Goal: Transaction & Acquisition: Purchase product/service

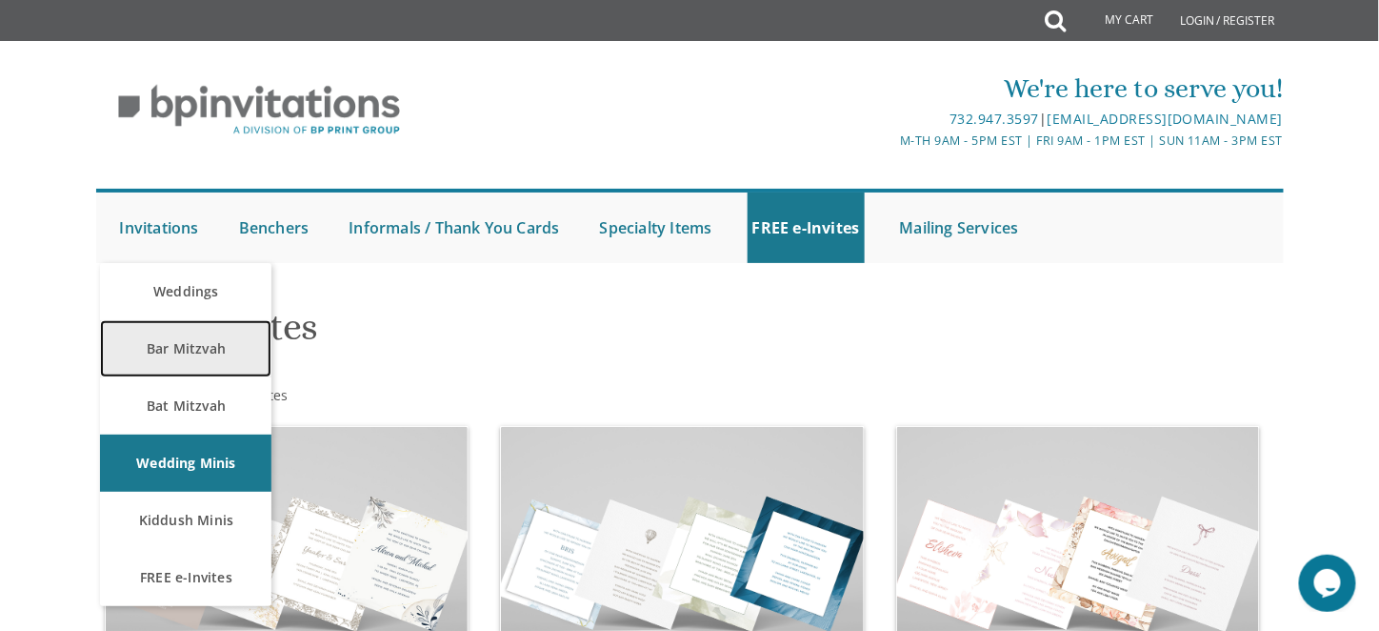
click at [170, 356] on link "Bar Mitzvah" at bounding box center [185, 348] width 171 height 57
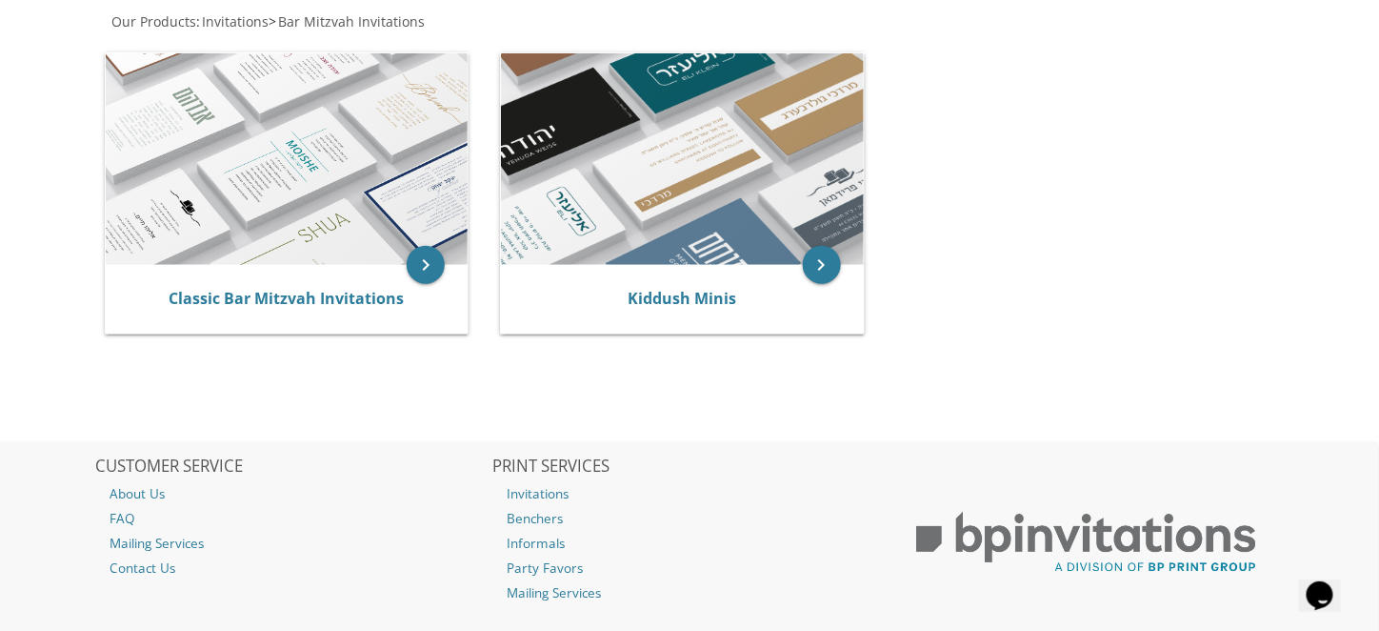
scroll to position [375, 0]
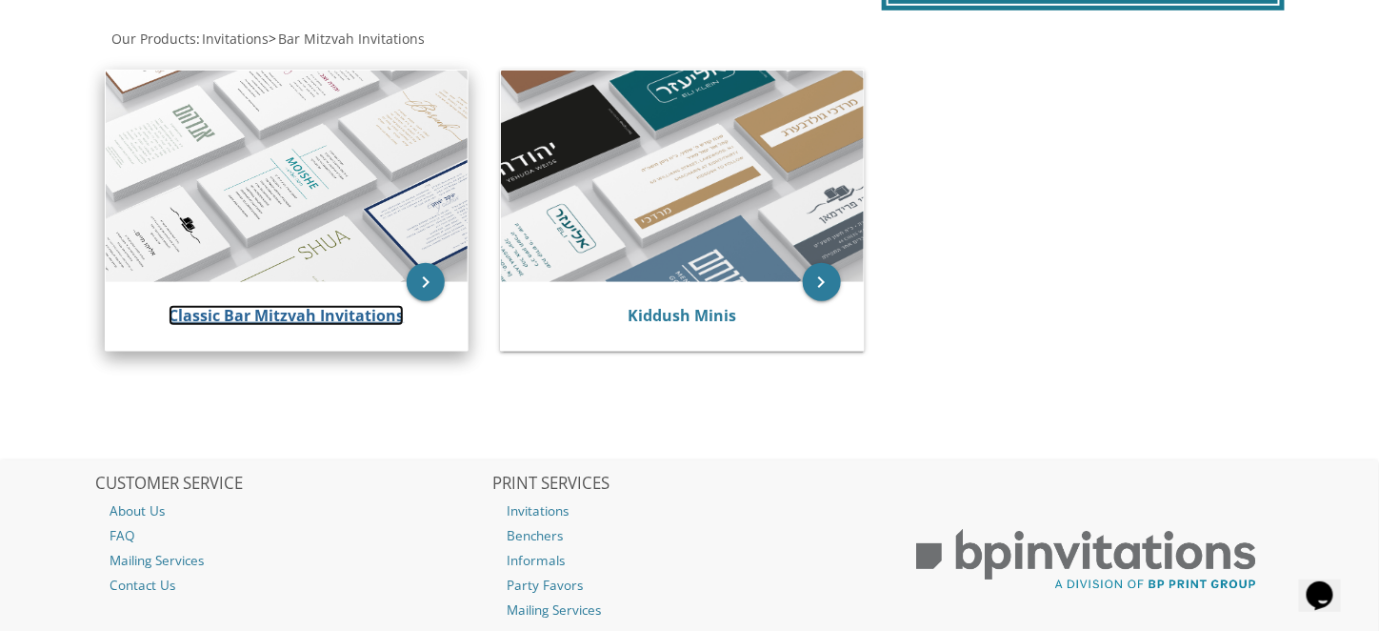
click at [290, 313] on link "Classic Bar Mitzvah Invitations" at bounding box center [286, 315] width 235 height 21
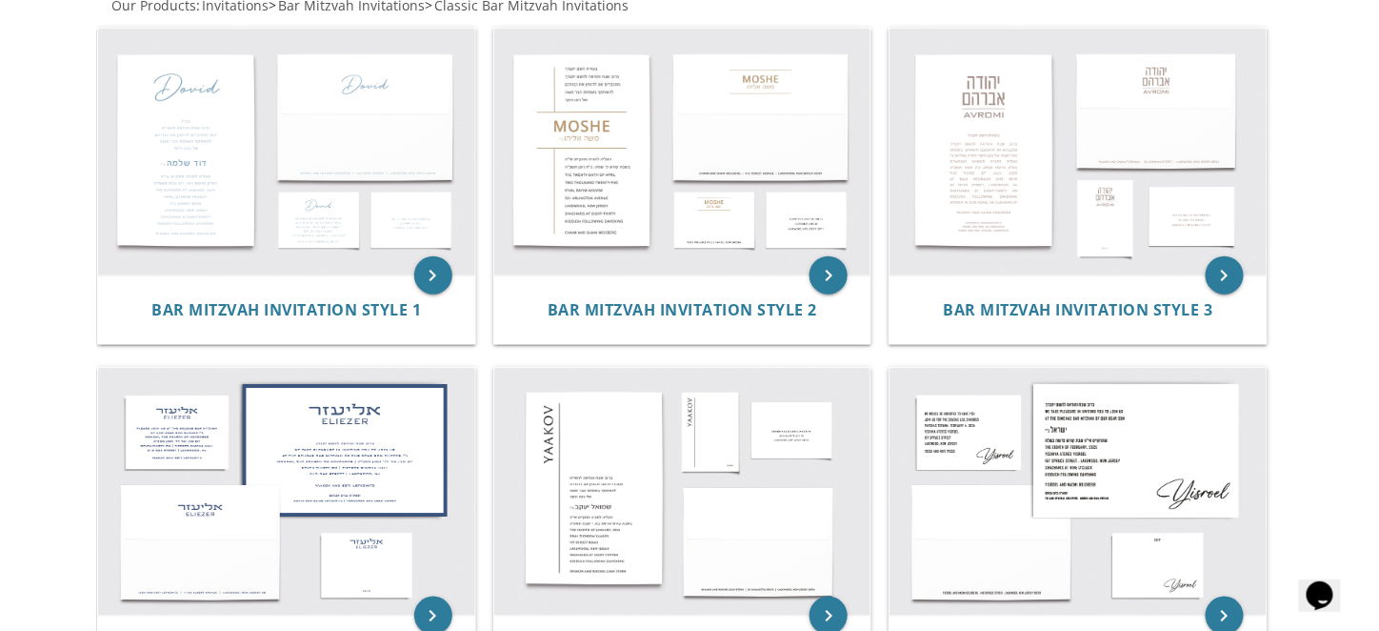
scroll to position [387, 0]
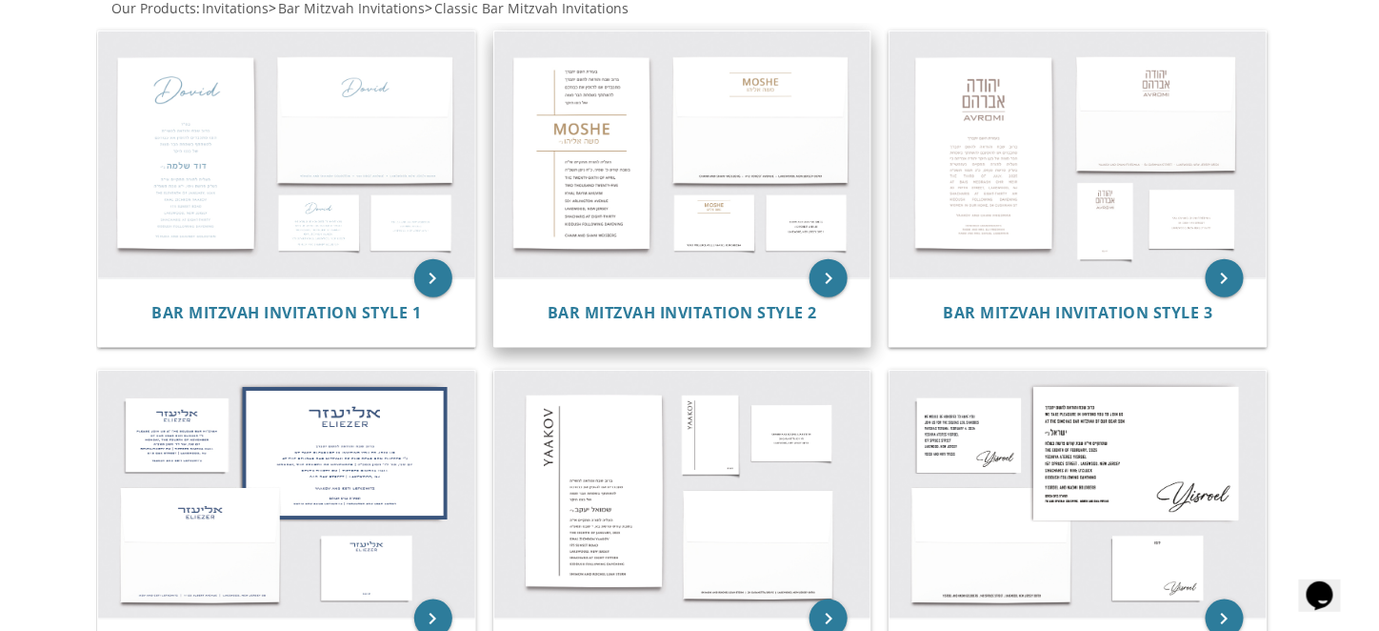
click at [587, 179] on img at bounding box center [682, 155] width 377 height 248
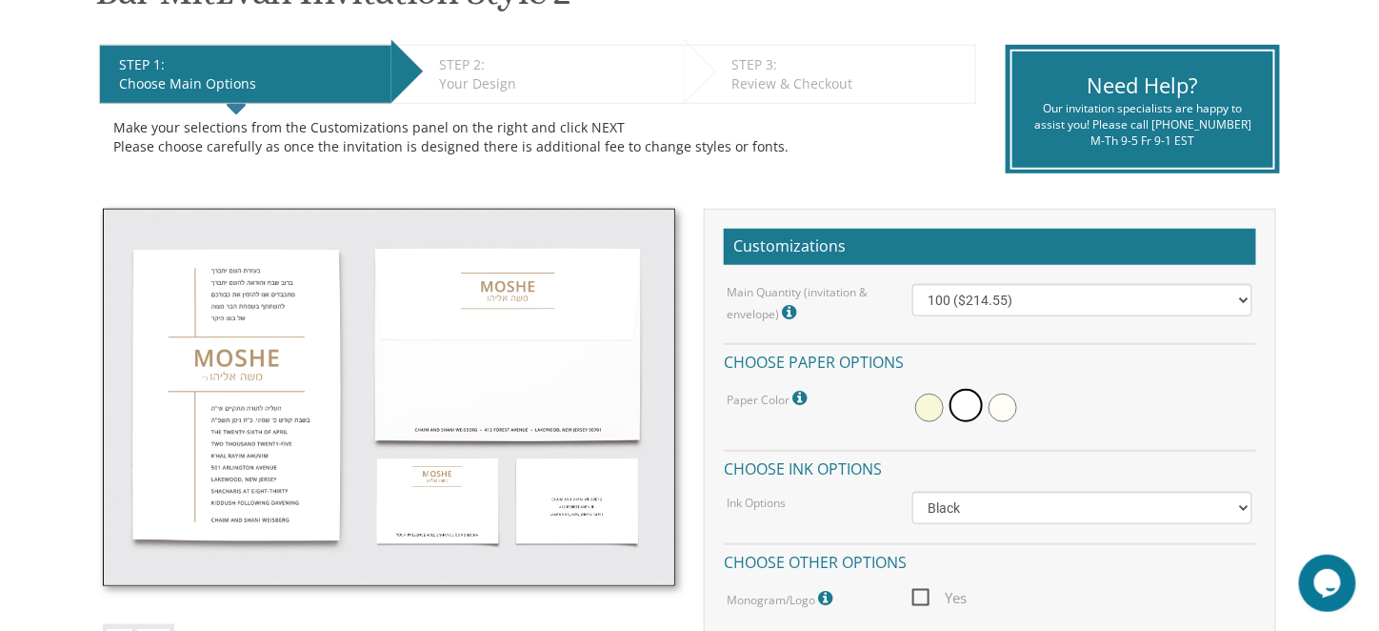
scroll to position [361, 0]
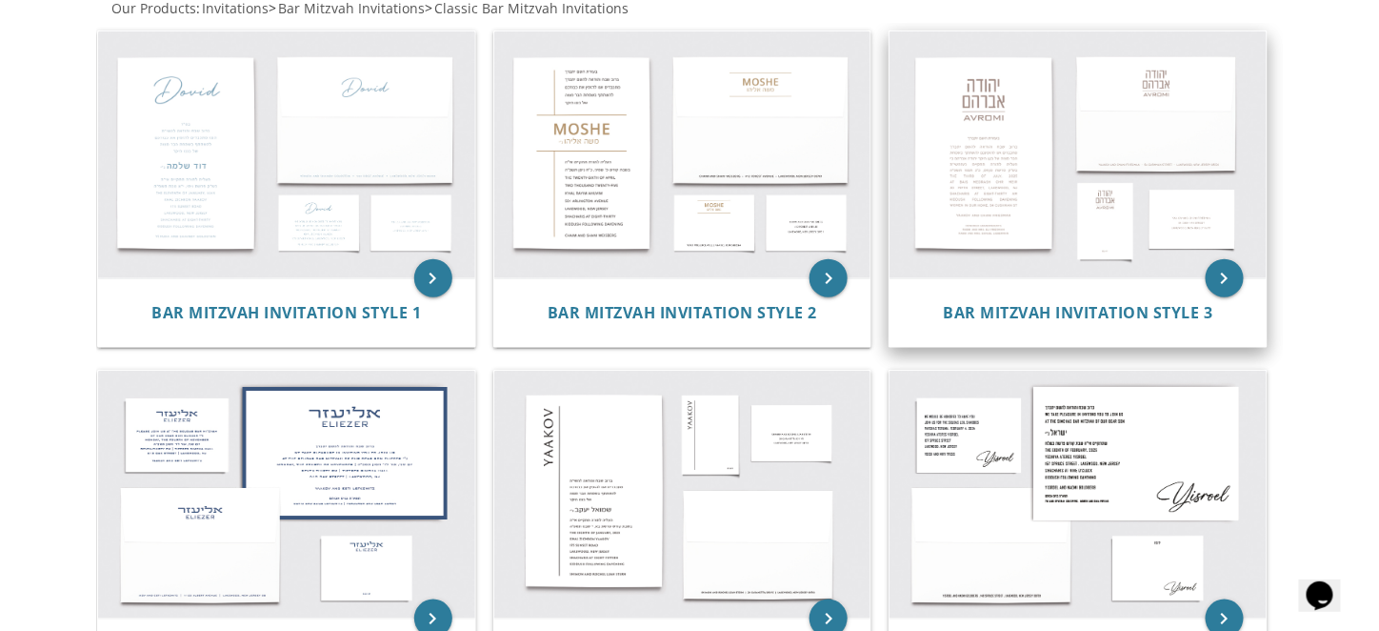
click at [994, 161] on img at bounding box center [1078, 155] width 377 height 248
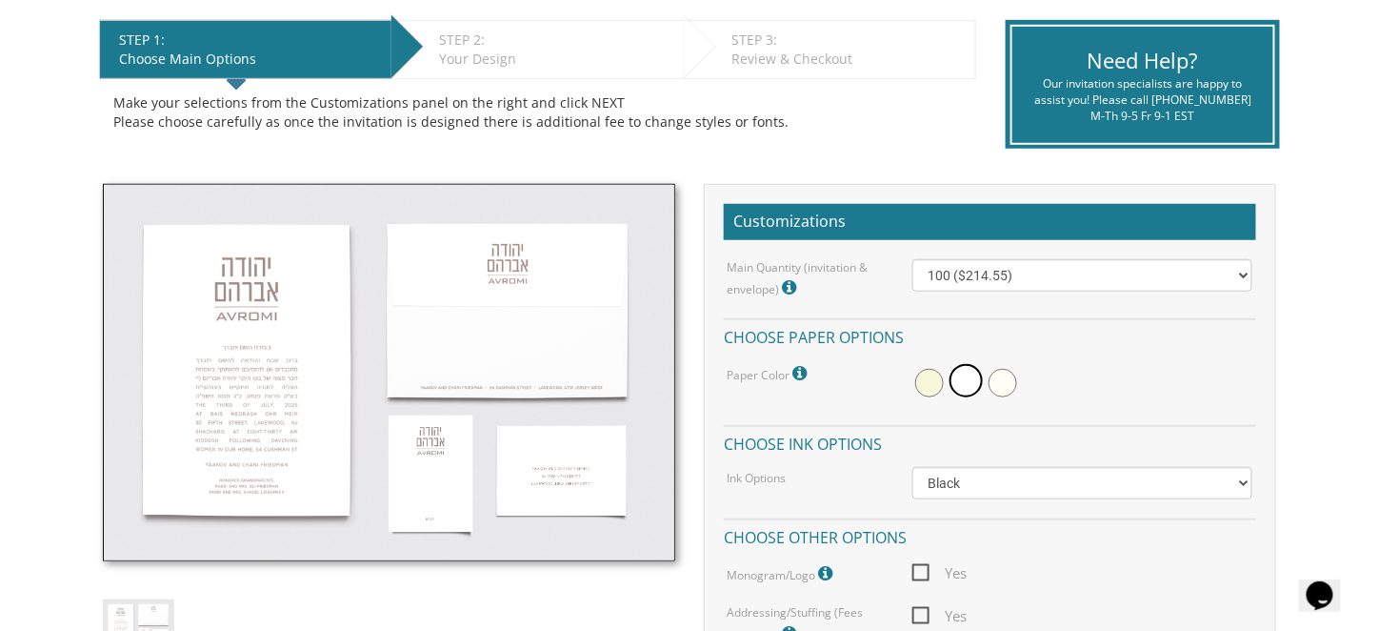
scroll to position [397, 0]
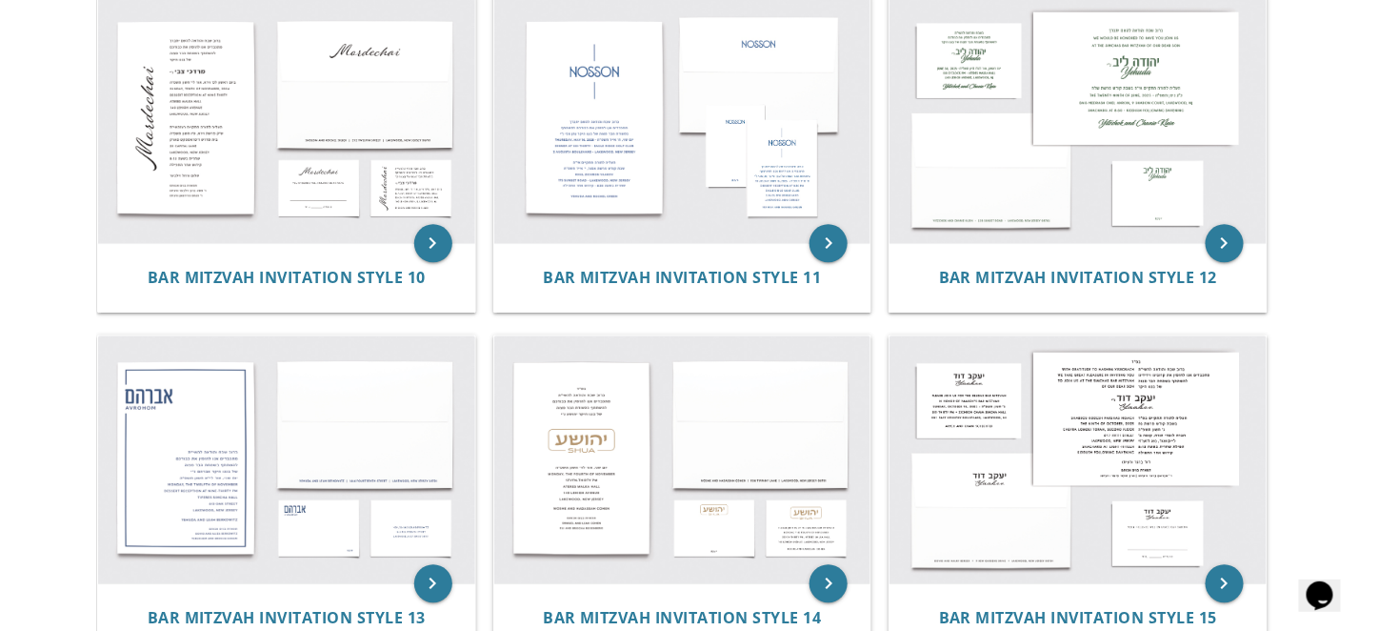
scroll to position [1433, 0]
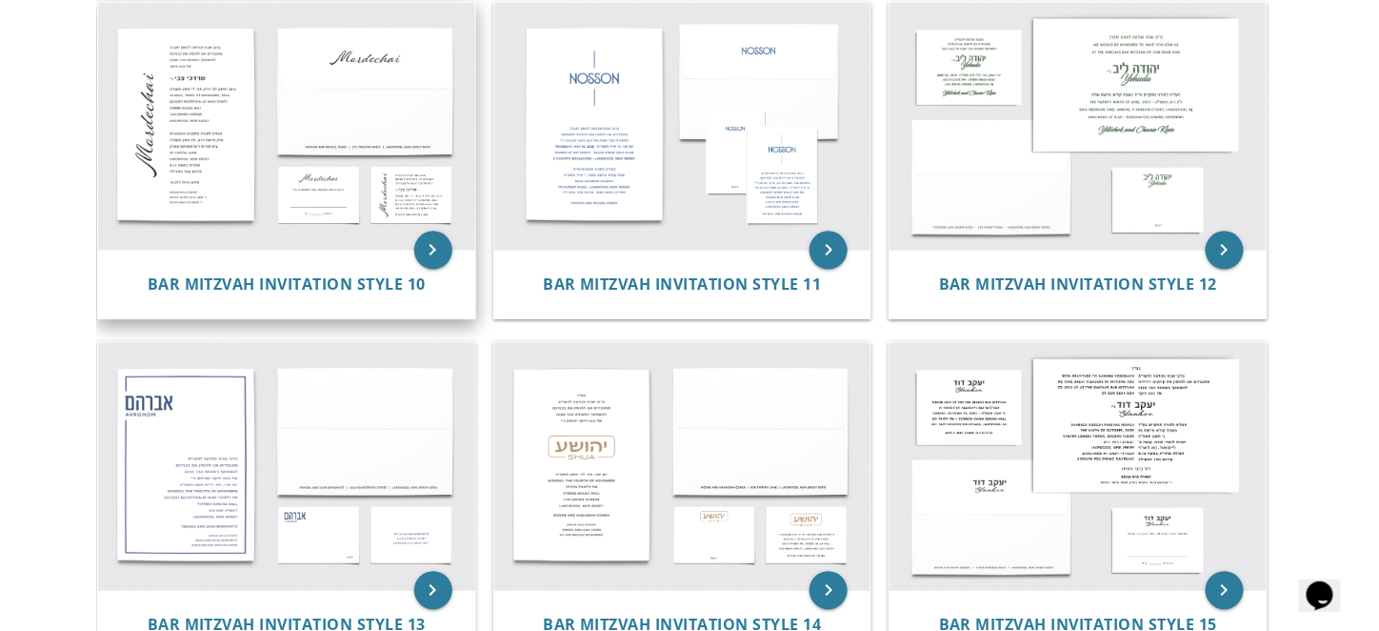
click at [190, 79] on img at bounding box center [286, 126] width 377 height 248
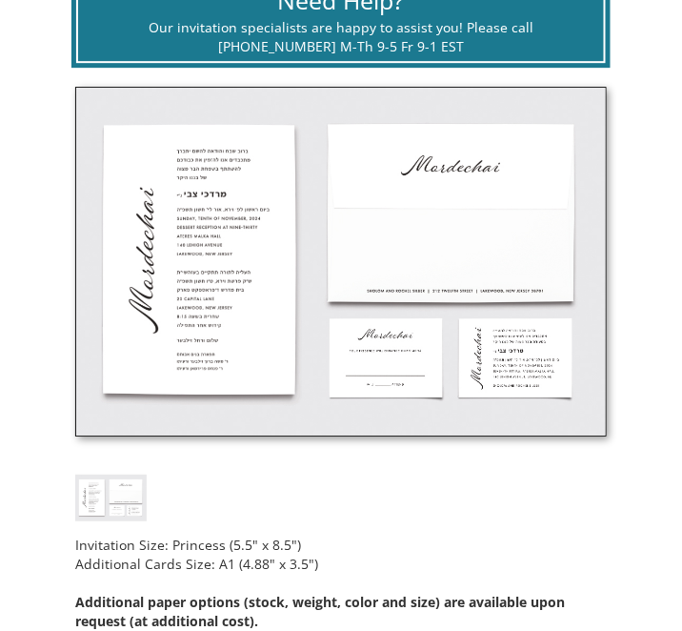
scroll to position [945, 0]
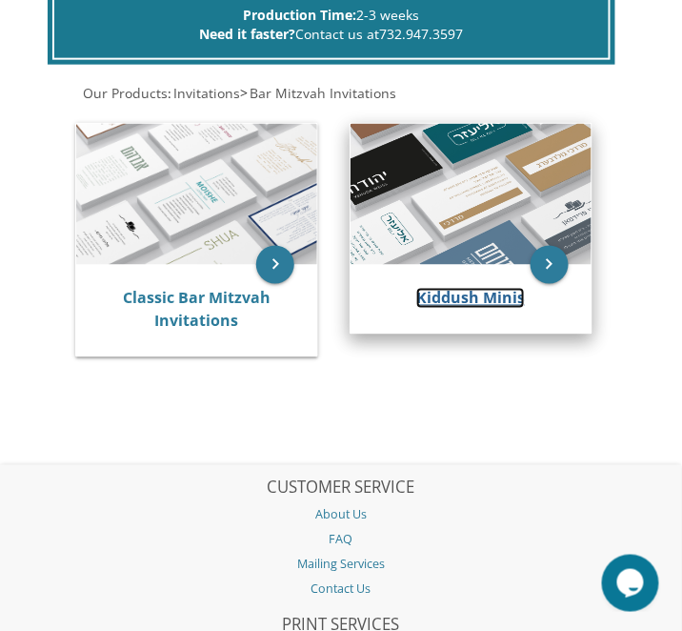
click at [458, 295] on link "Kiddush Minis" at bounding box center [470, 298] width 109 height 21
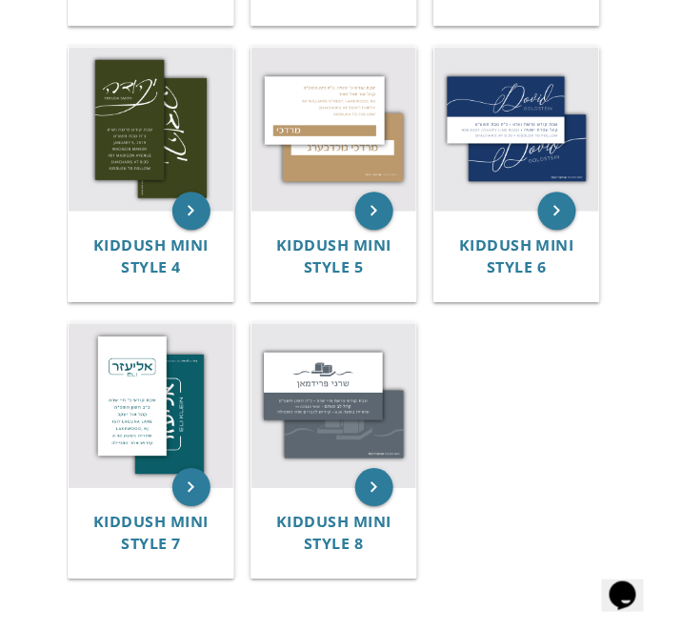
scroll to position [336, 0]
